Goal: Navigation & Orientation: Understand site structure

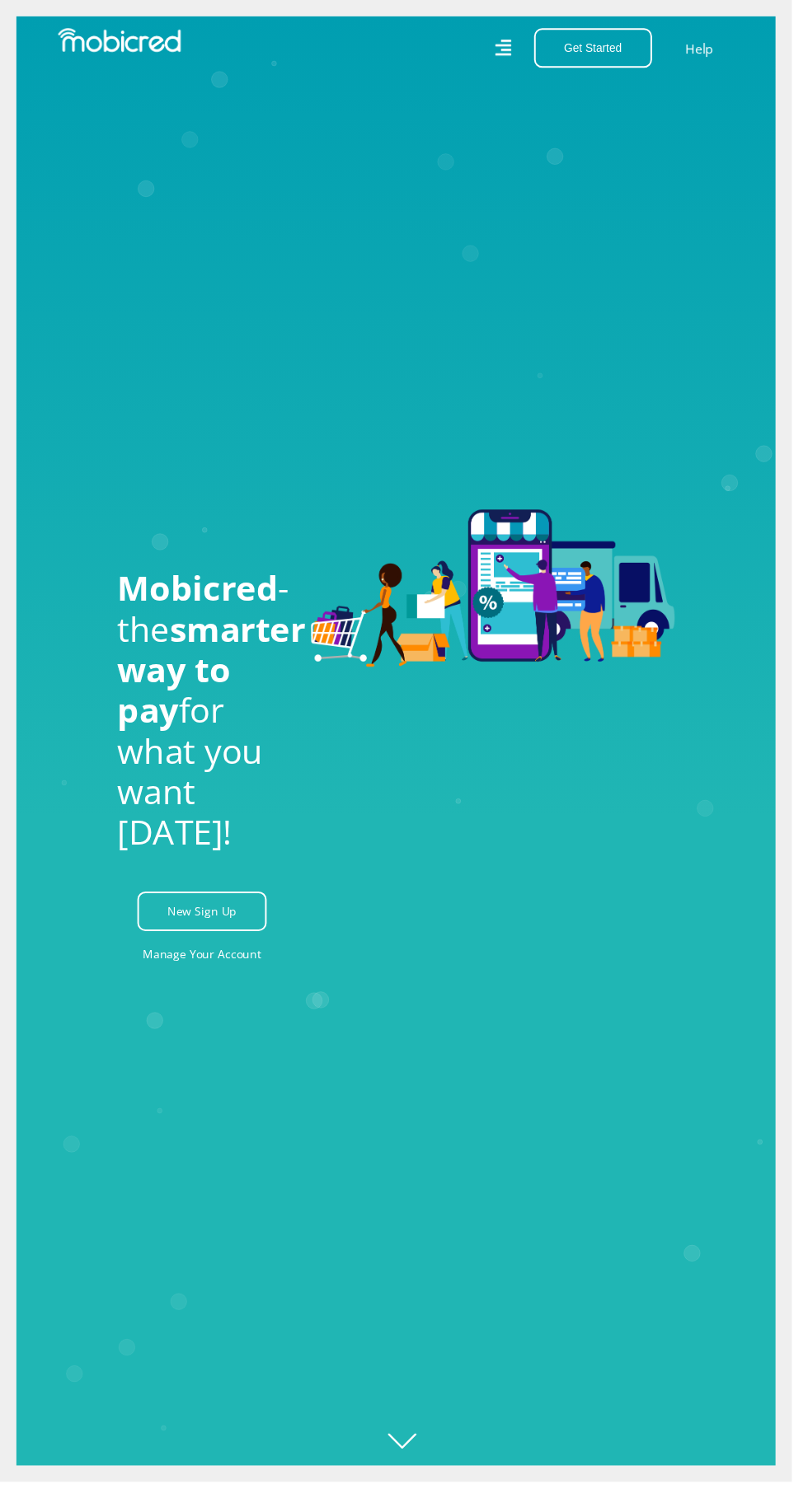
scroll to position [0, 593]
click at [522, 48] on icon at bounding box center [512, 48] width 16 height 23
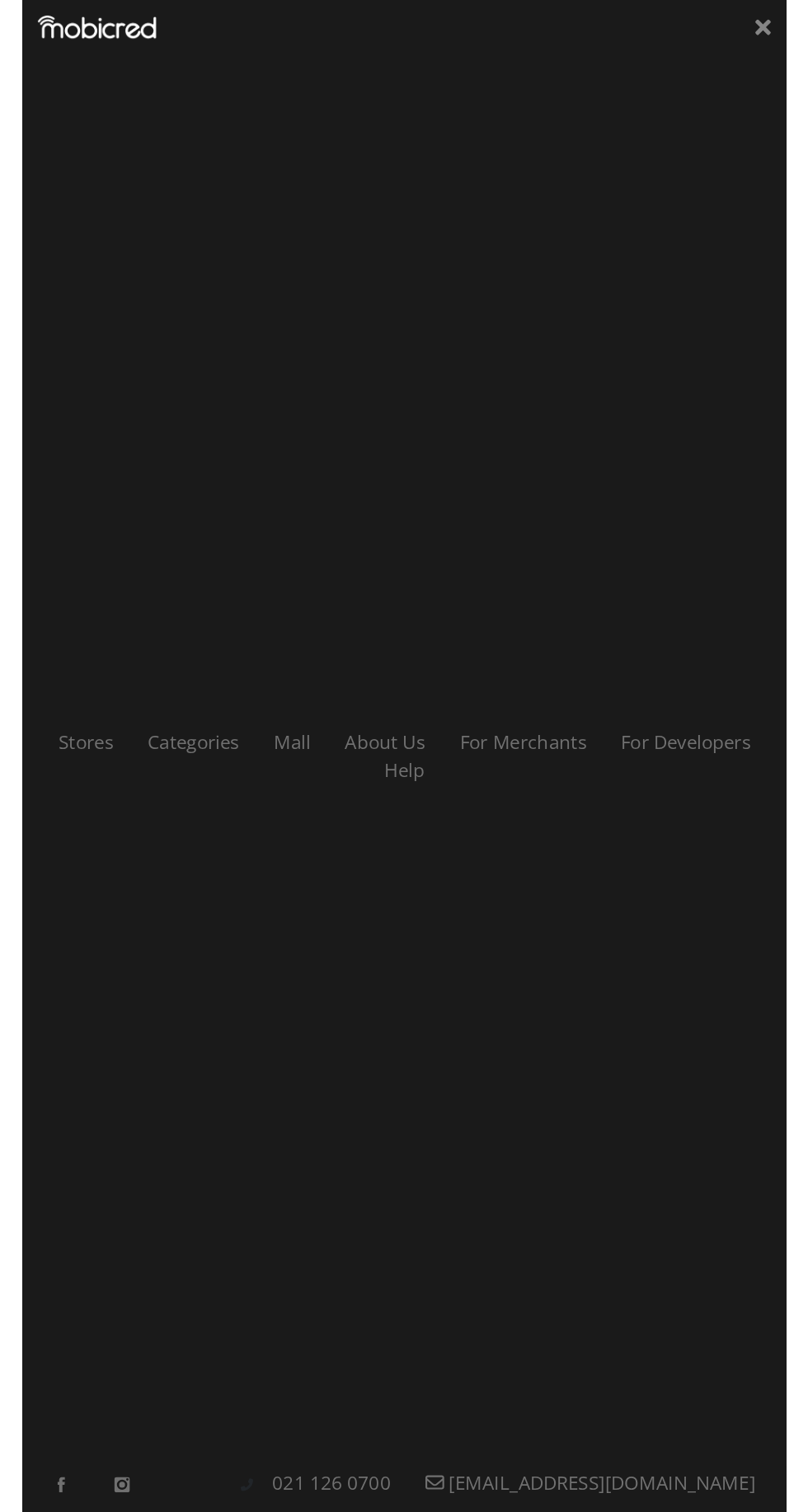
scroll to position [0, 0]
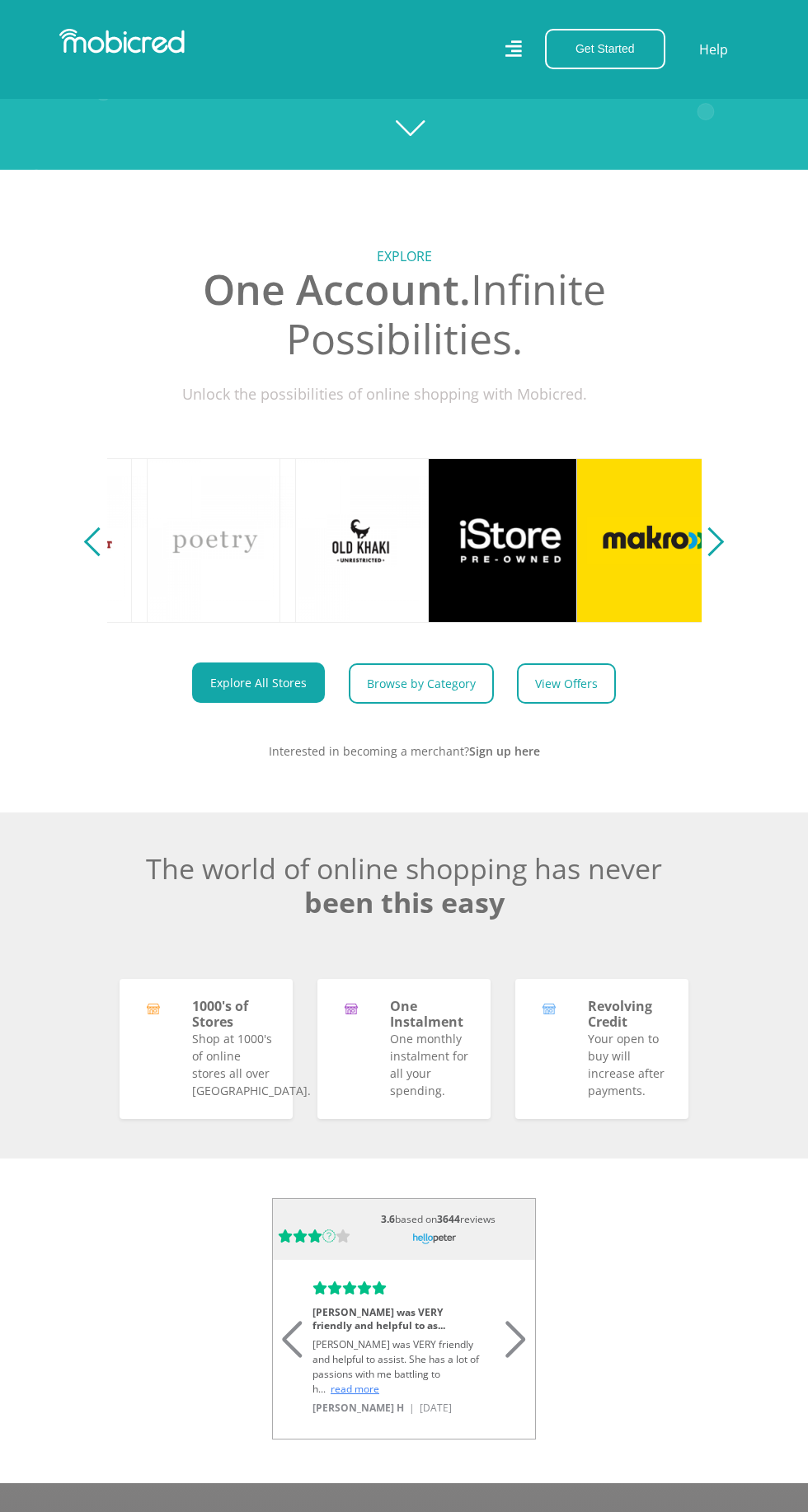
scroll to position [0, 593]
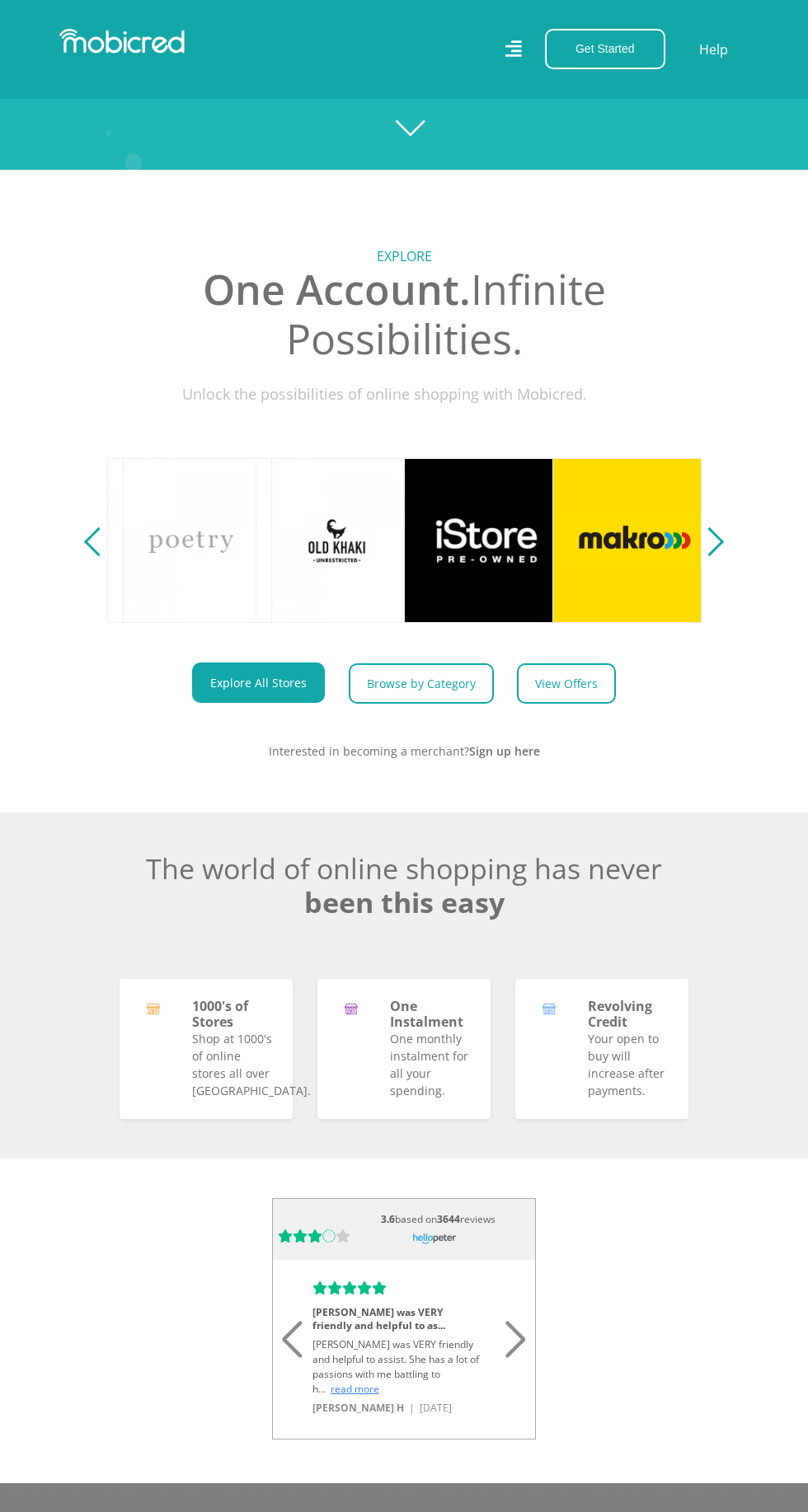
click at [710, 556] on div "Next" at bounding box center [709, 542] width 28 height 28
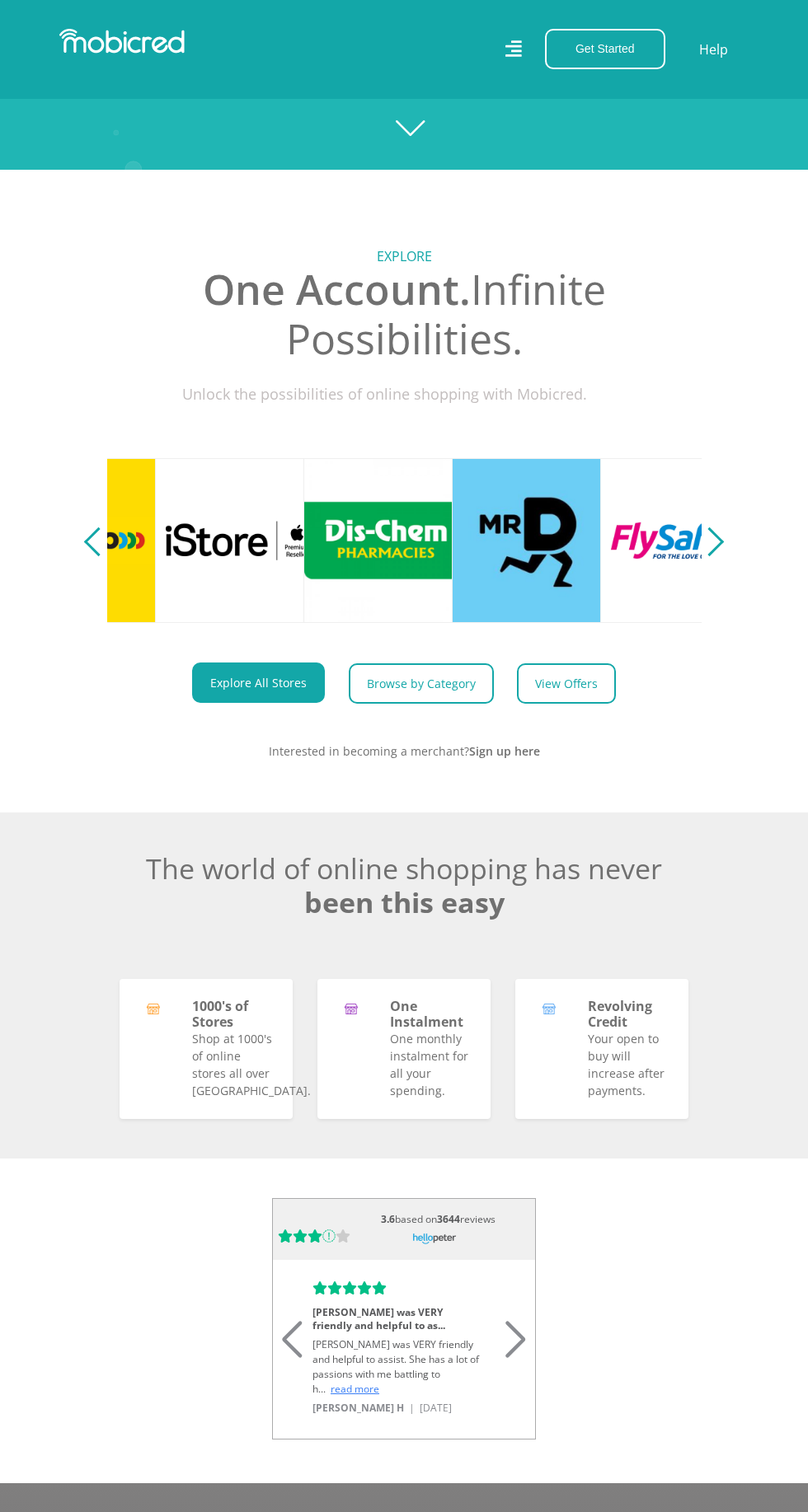
scroll to position [0, 1187]
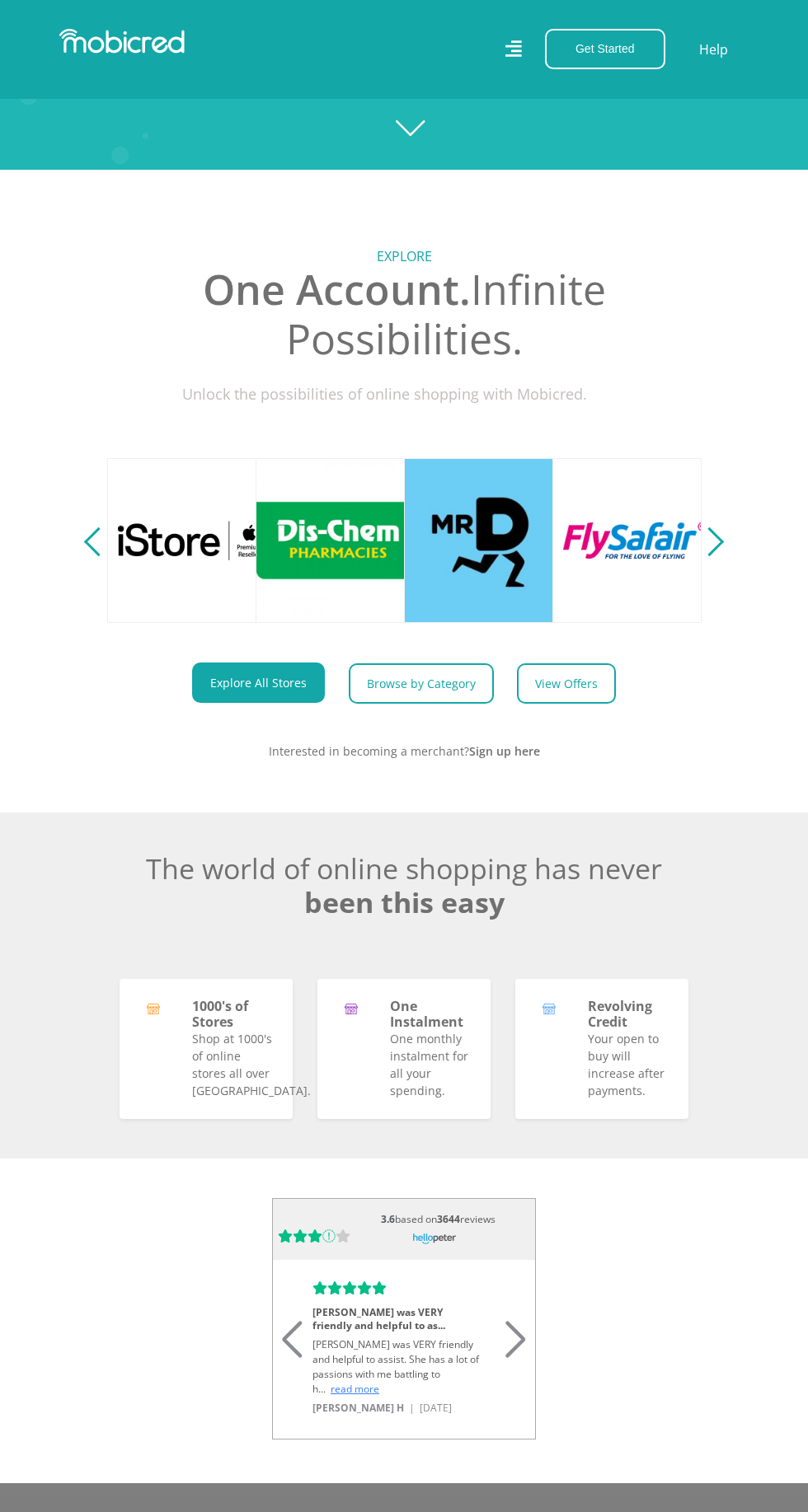
click at [718, 556] on div "Next" at bounding box center [709, 542] width 28 height 28
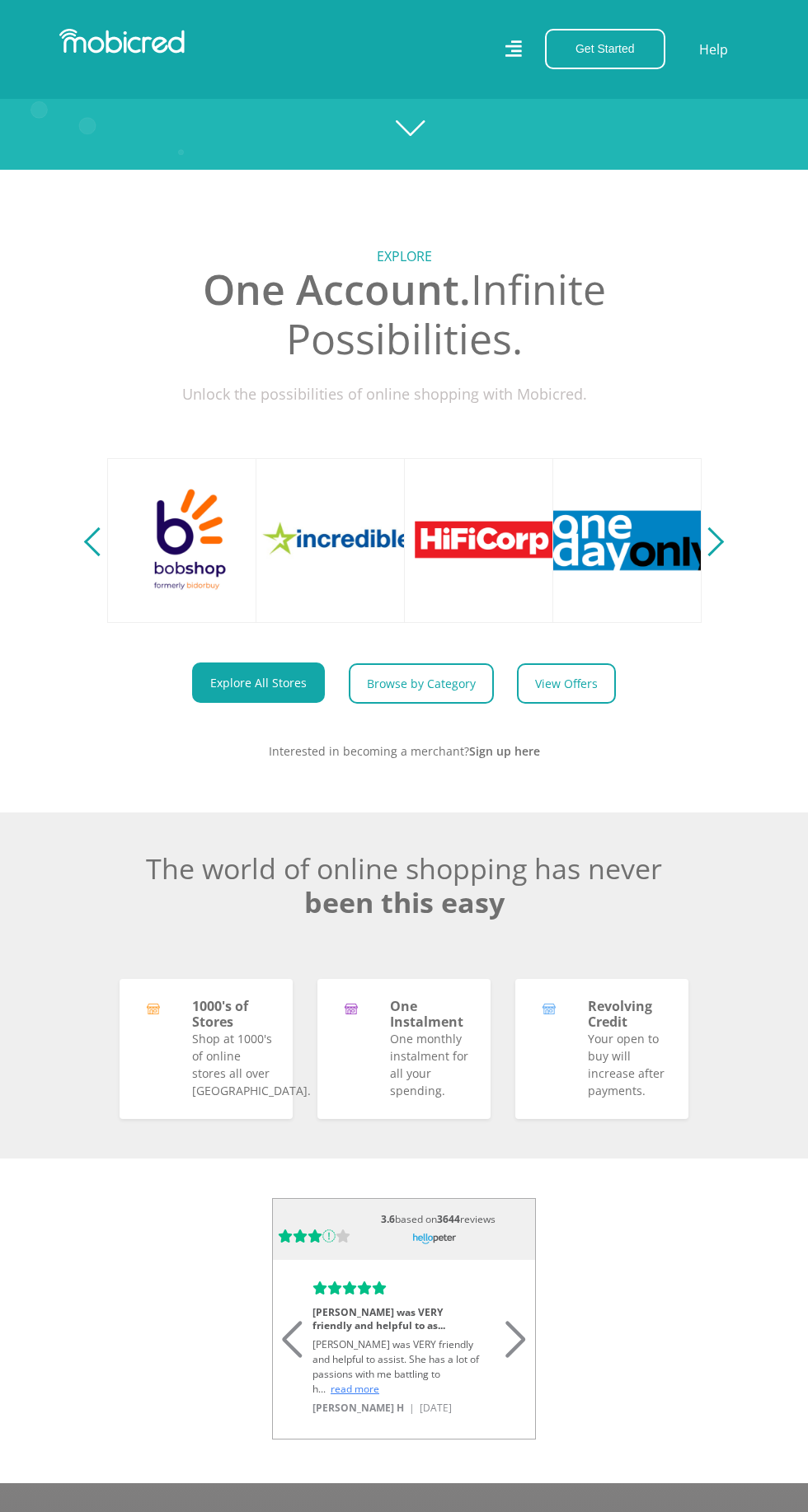
click at [721, 556] on div "Next" at bounding box center [709, 542] width 28 height 28
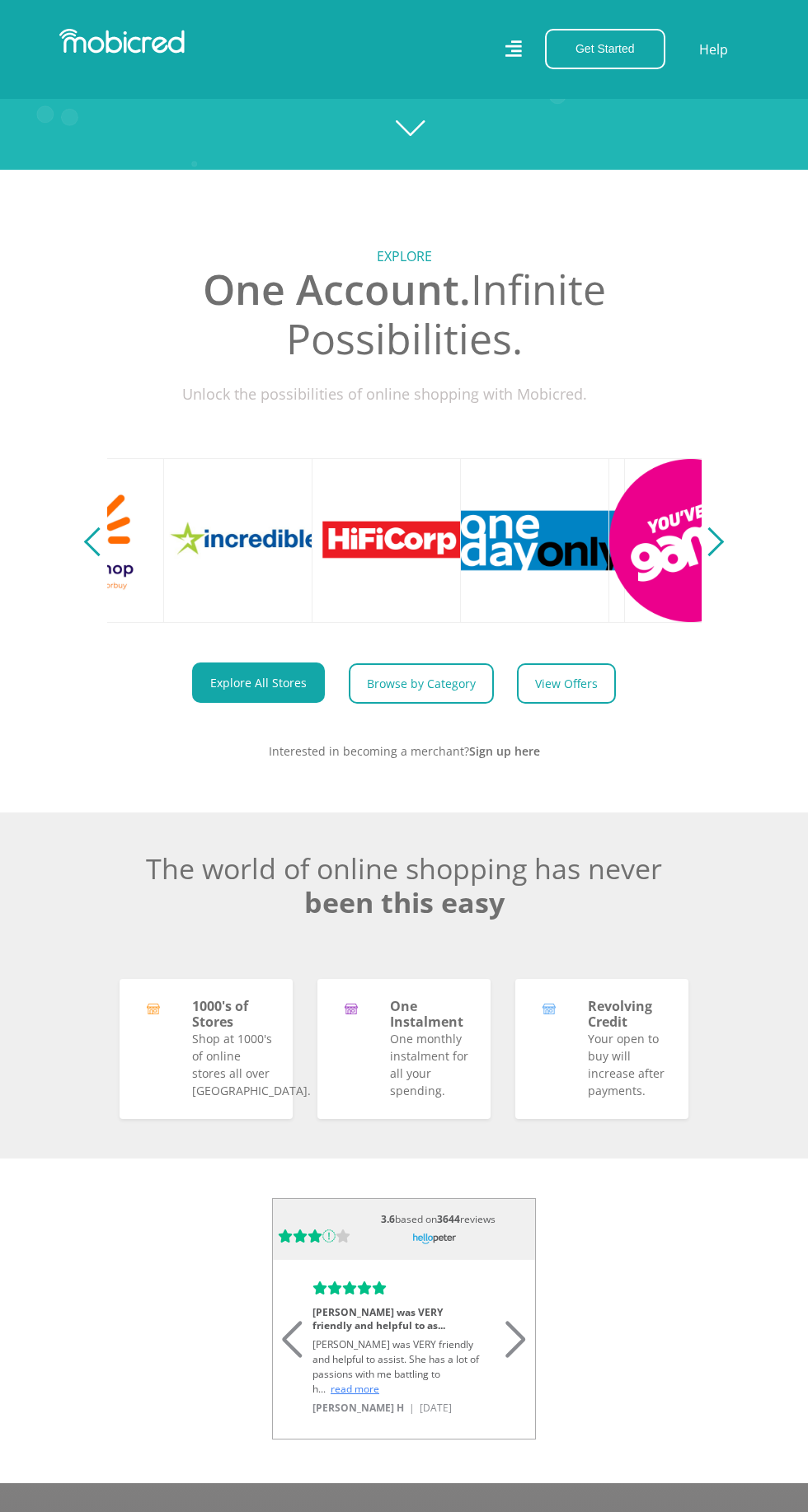
scroll to position [0, 2374]
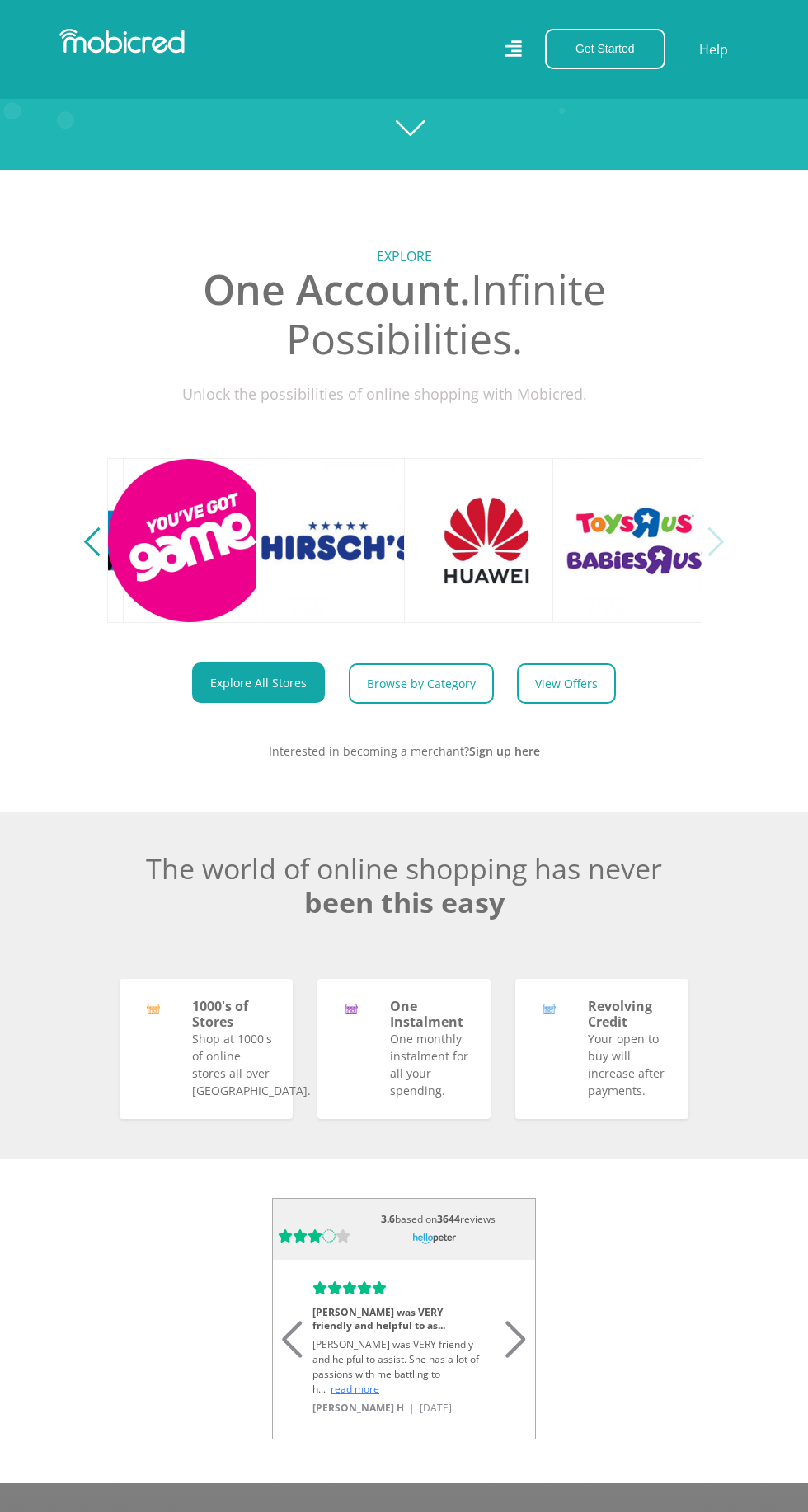
click at [709, 556] on div "Next" at bounding box center [709, 542] width 28 height 28
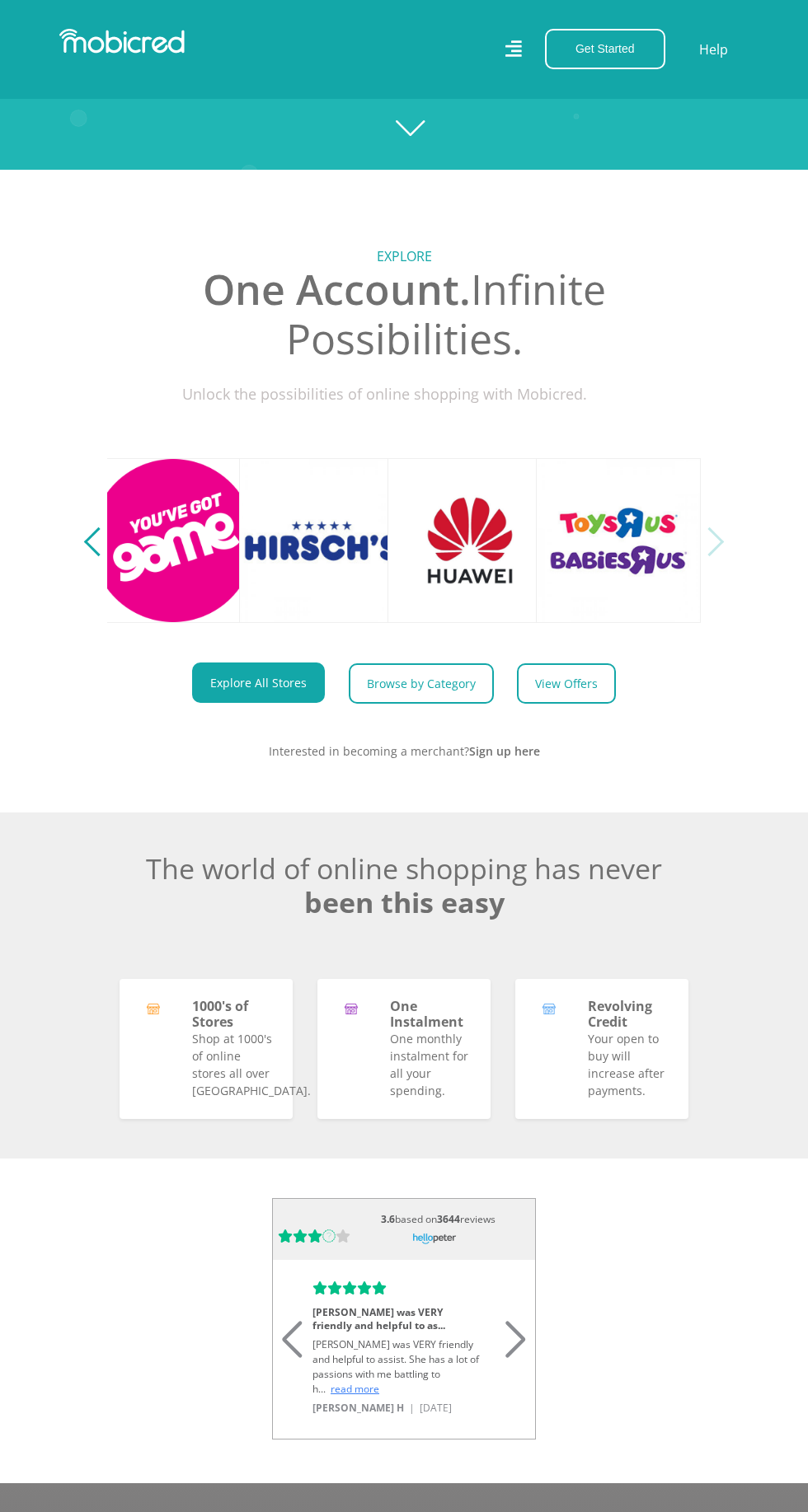
click at [709, 556] on div "Next" at bounding box center [709, 542] width 28 height 28
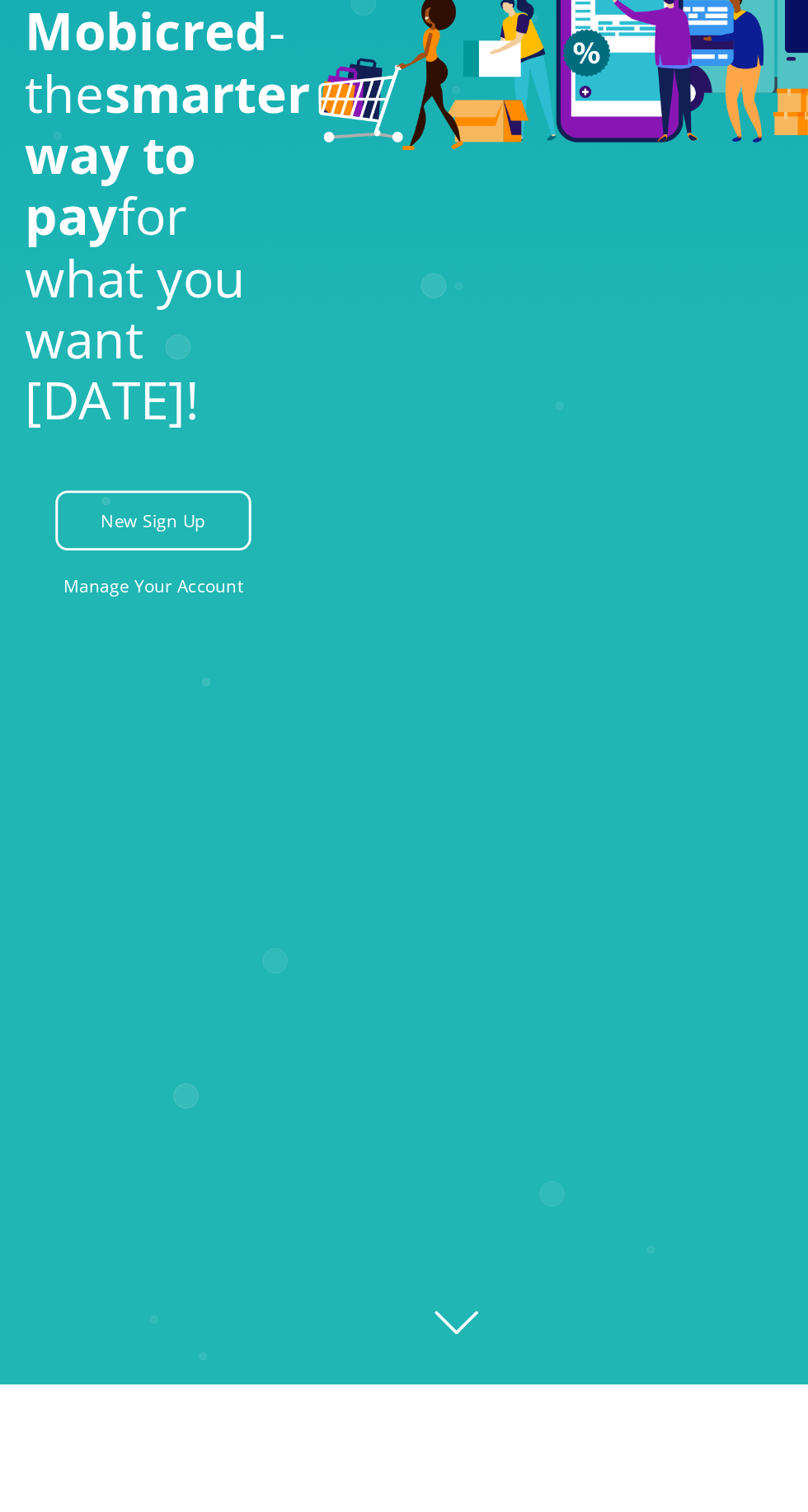
scroll to position [44, 0]
click at [410, 1395] on icon "Created with [PERSON_NAME] 2.3.0" at bounding box center [404, 711] width 808 height 1512
click at [415, 1426] on icon "Created with [PERSON_NAME] 2.3.0" at bounding box center [404, 711] width 808 height 1512
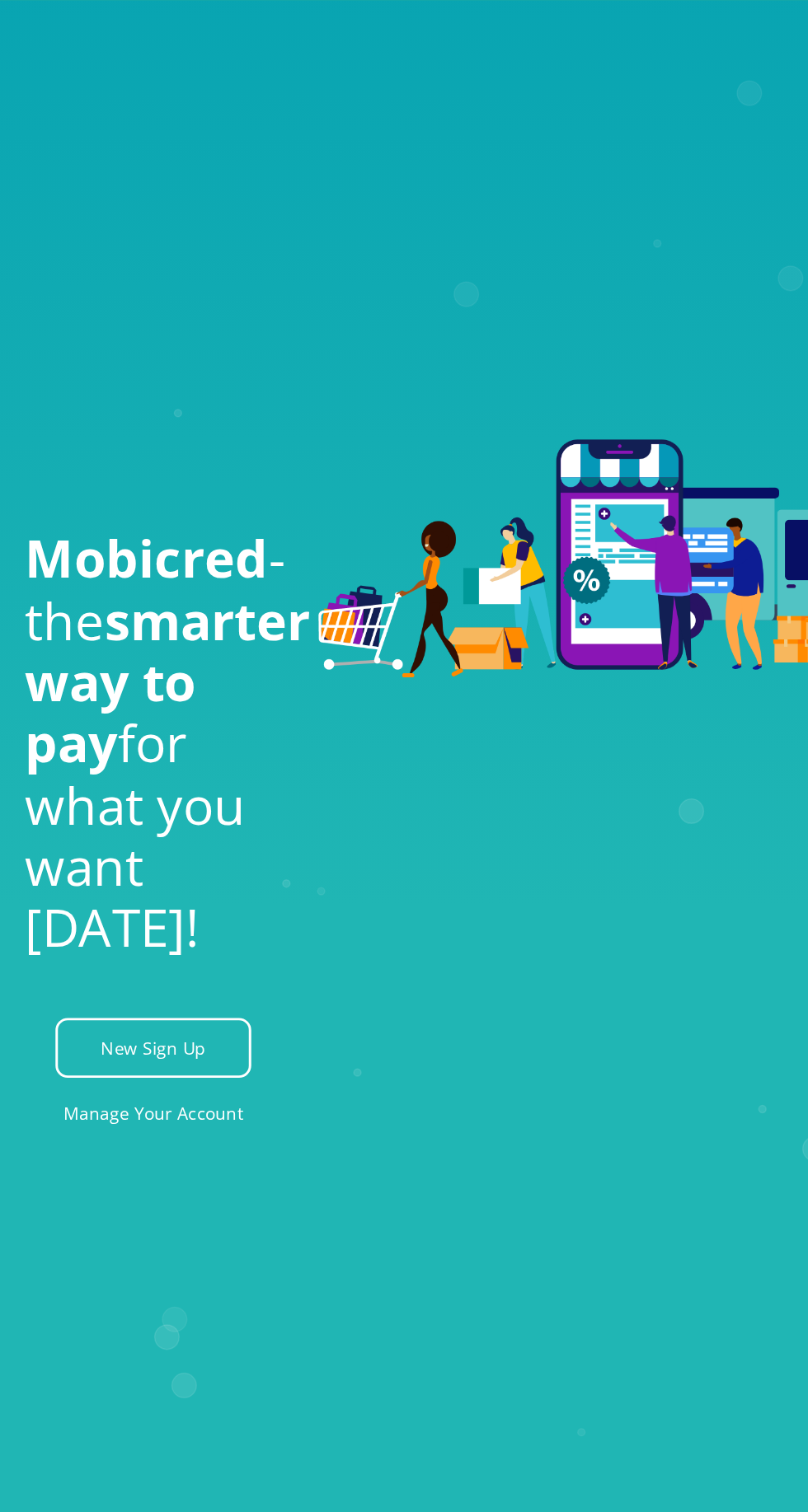
scroll to position [0, 2374]
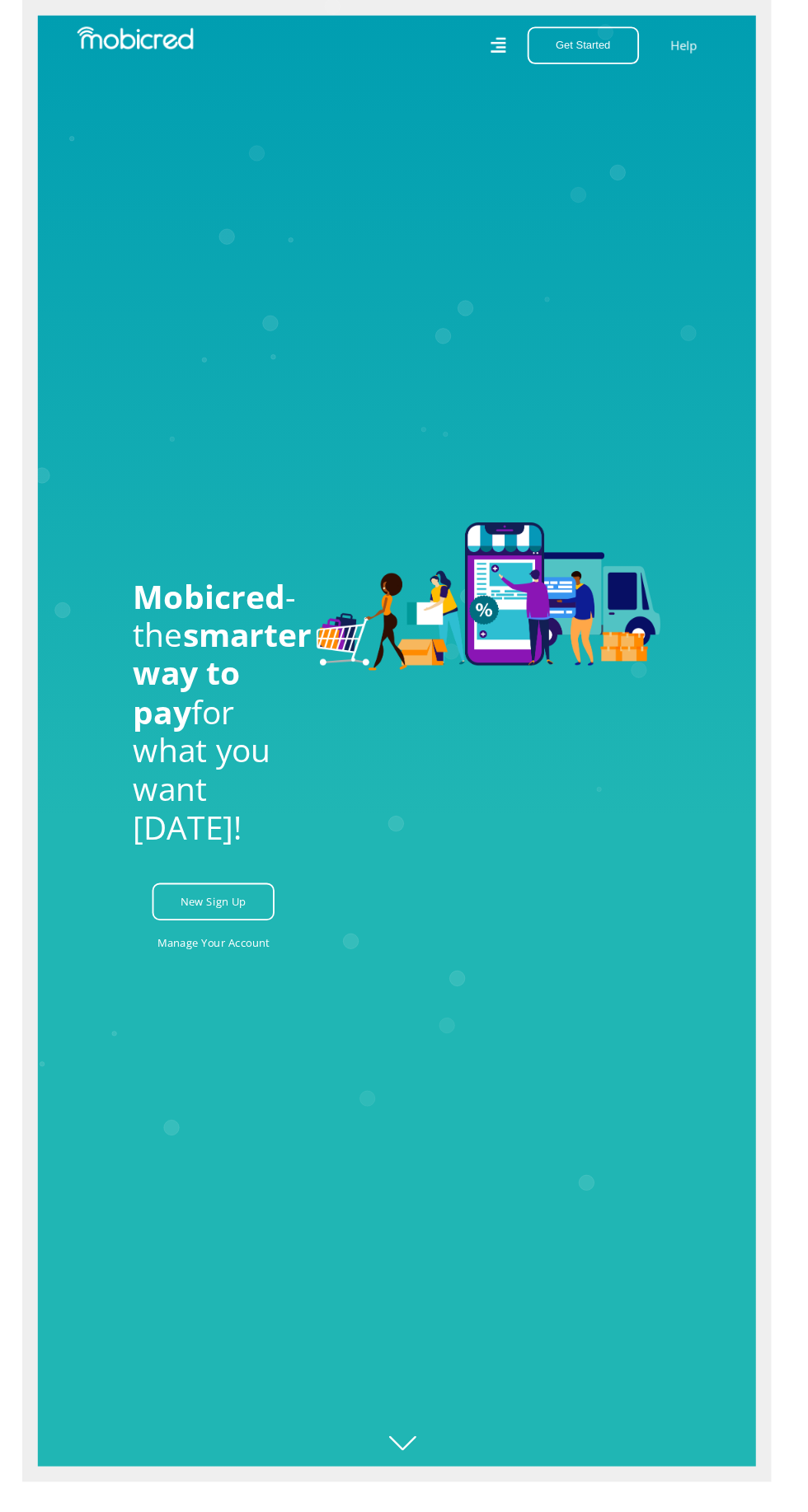
scroll to position [0, 1336]
